Goal: Check status: Check status

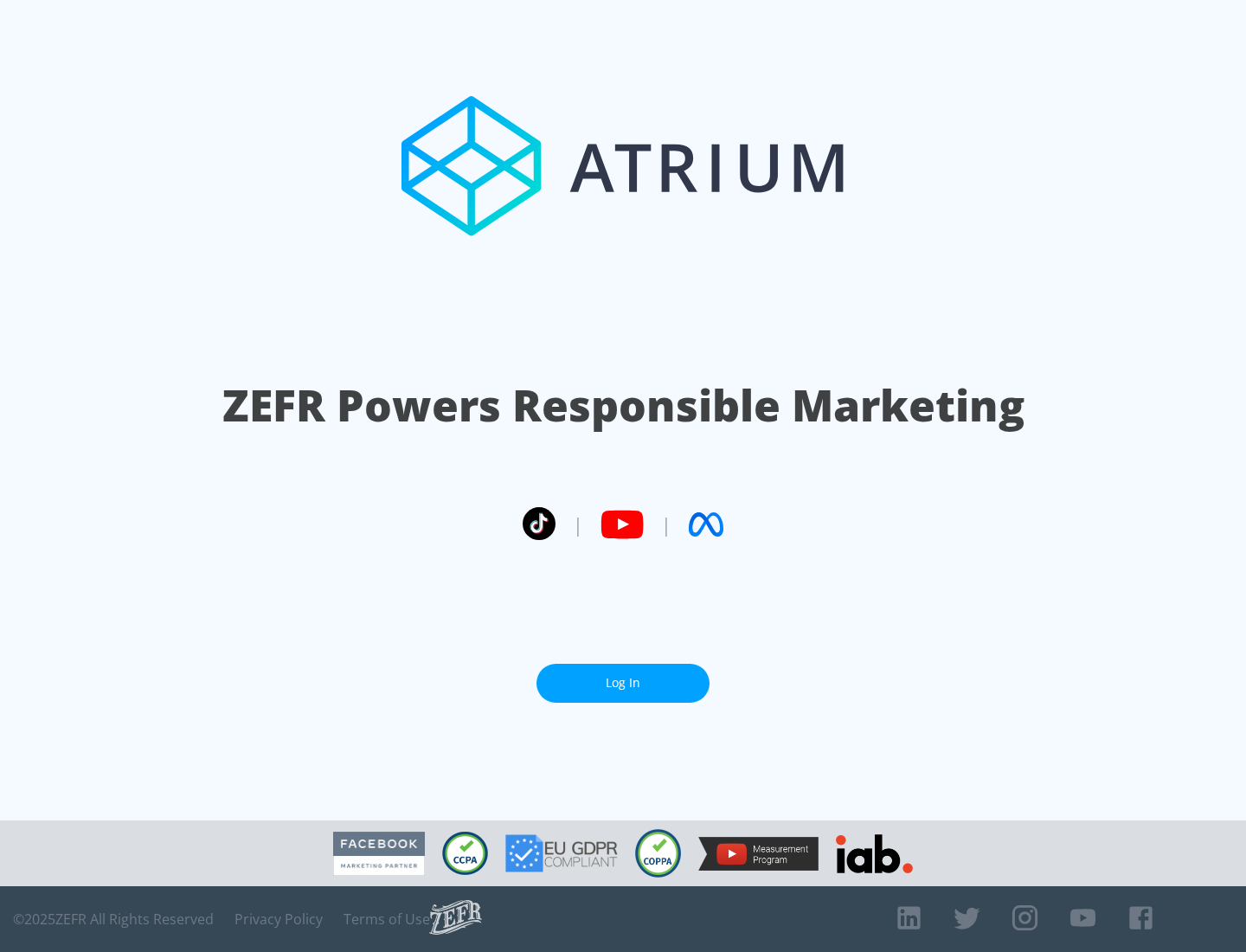
click at [623, 683] on link "Log In" at bounding box center [623, 682] width 173 height 39
